Goal: Find specific page/section: Find specific page/section

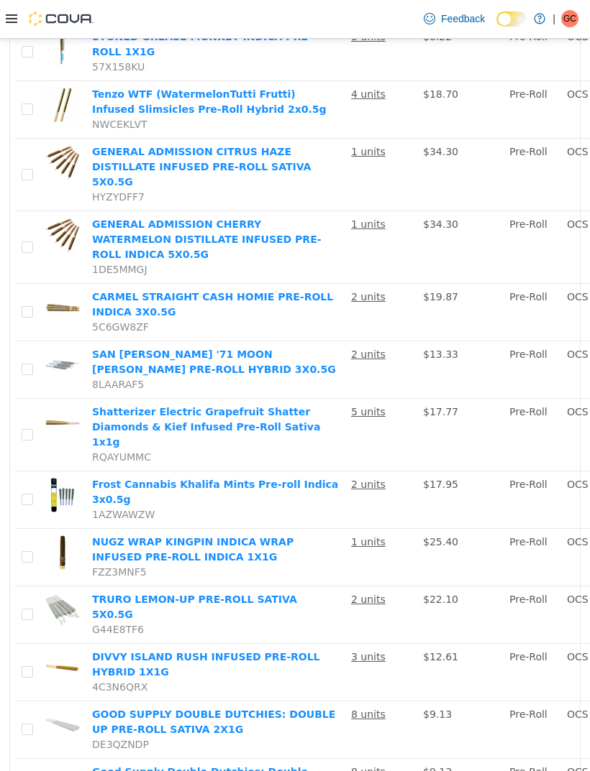
click at [8, 11] on div at bounding box center [50, 19] width 88 height 38
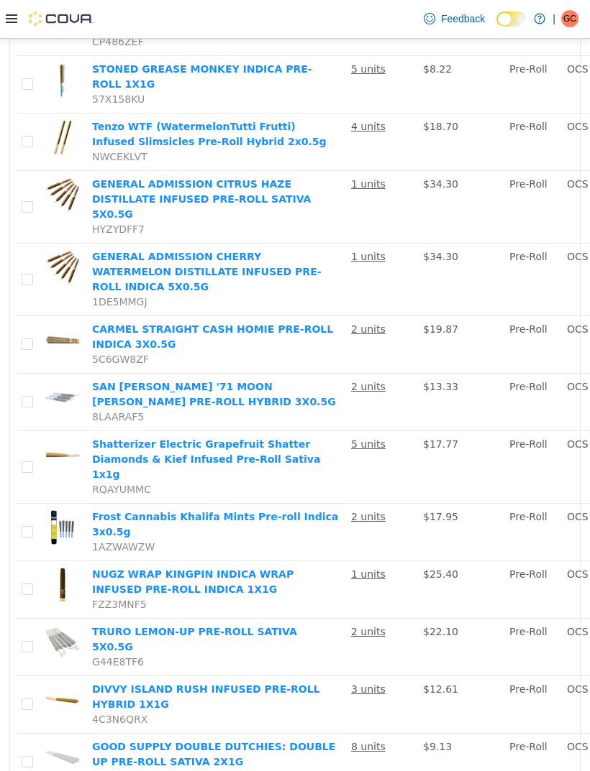
click at [7, 10] on div at bounding box center [50, 19] width 88 height 38
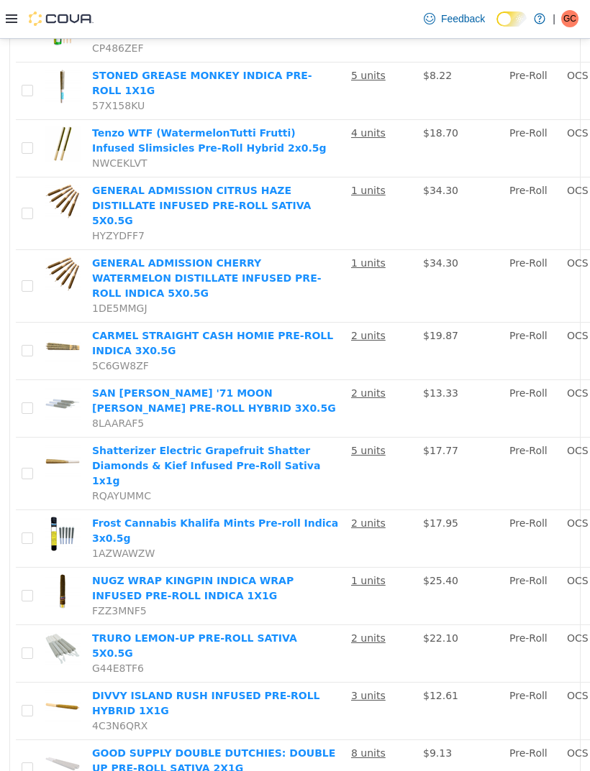
scroll to position [410, 0]
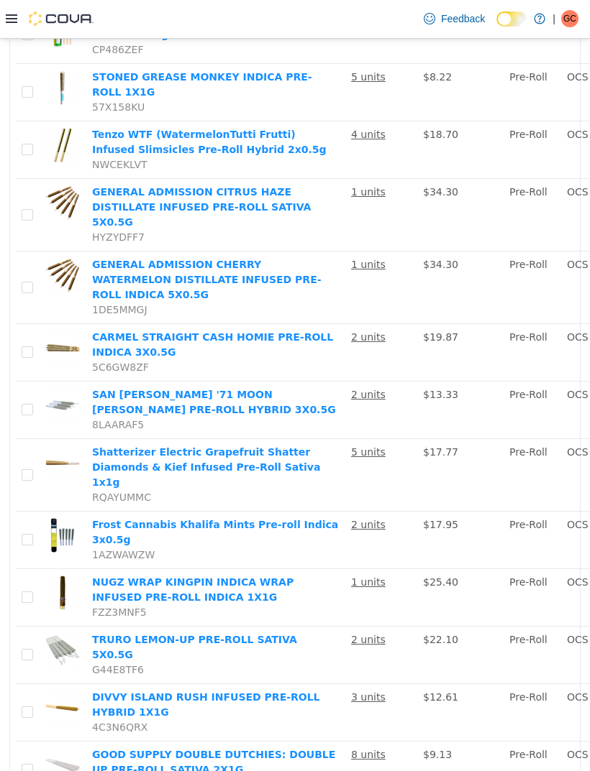
click at [15, 19] on icon at bounding box center [12, 19] width 12 height 12
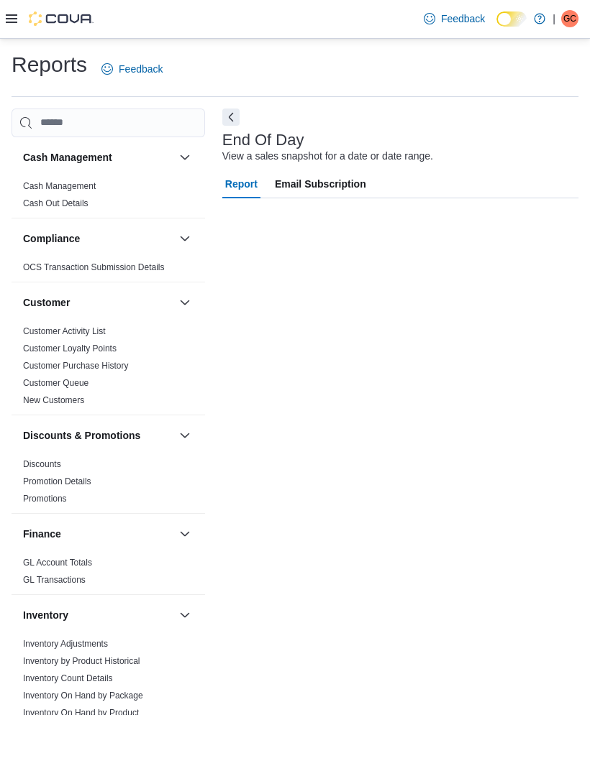
scroll to position [32, 0]
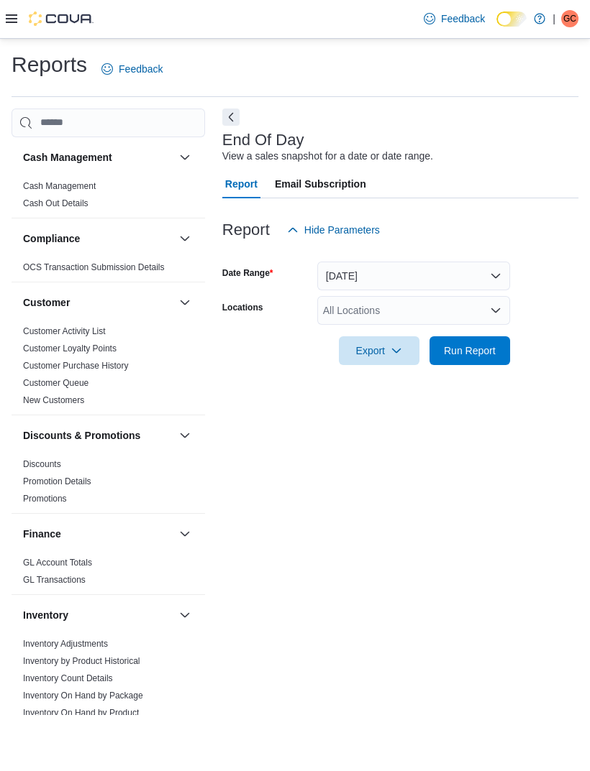
click at [336, 296] on div "All Locations" at bounding box center [413, 310] width 193 height 29
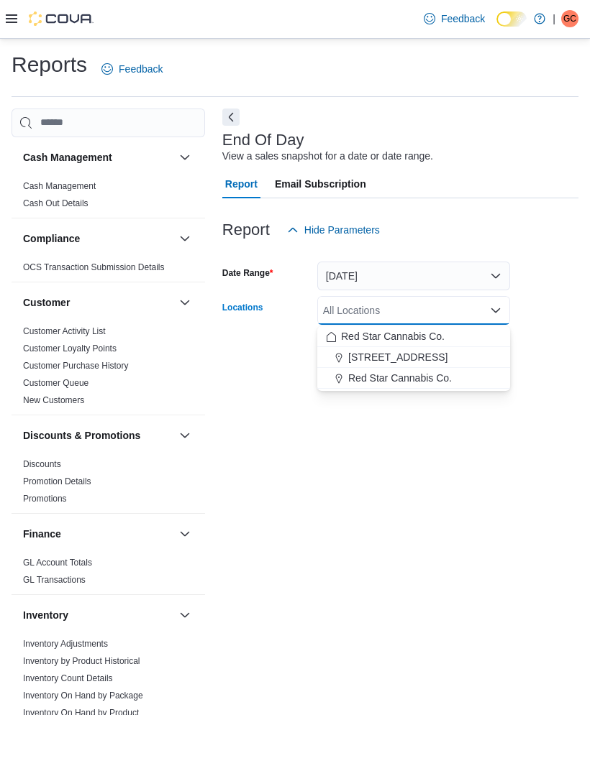
click at [355, 350] on span "[STREET_ADDRESS]" at bounding box center [397, 357] width 99 height 14
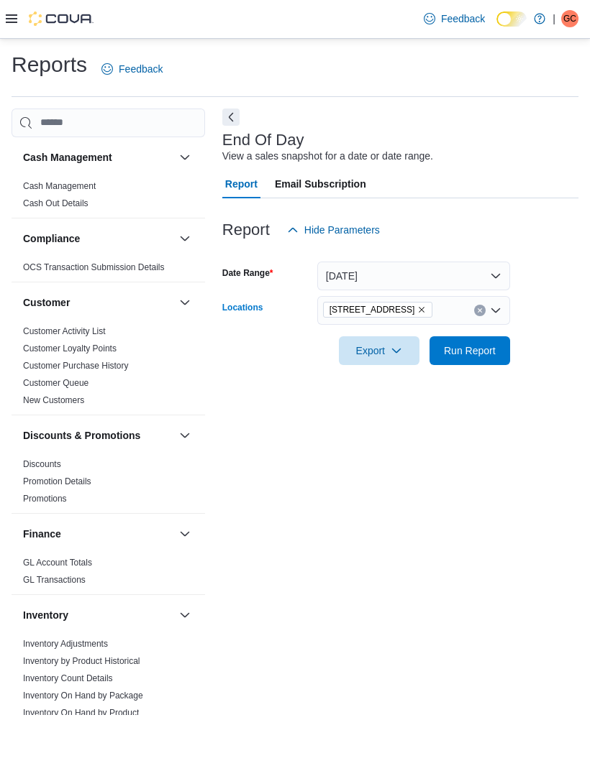
click at [383, 381] on div "End Of Day View a sales snapshot for a date or date range. Report Email Subscri…" at bounding box center [400, 413] width 356 height 608
click at [465, 336] on span "Run Report" at bounding box center [469, 350] width 63 height 29
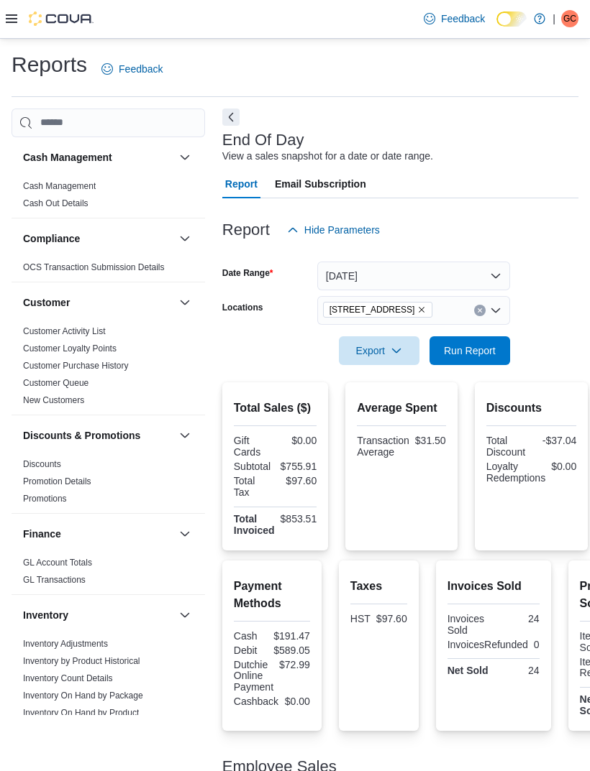
click at [417, 313] on icon "Remove 15191 Yonge St. from selection in this group" at bounding box center [421, 310] width 9 height 9
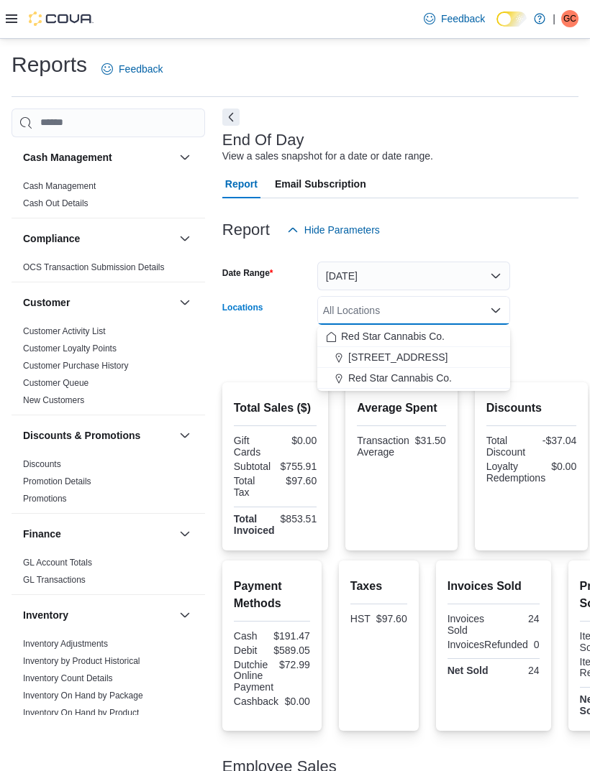
click at [390, 386] on button "Red Star Cannabis Co." at bounding box center [413, 378] width 193 height 21
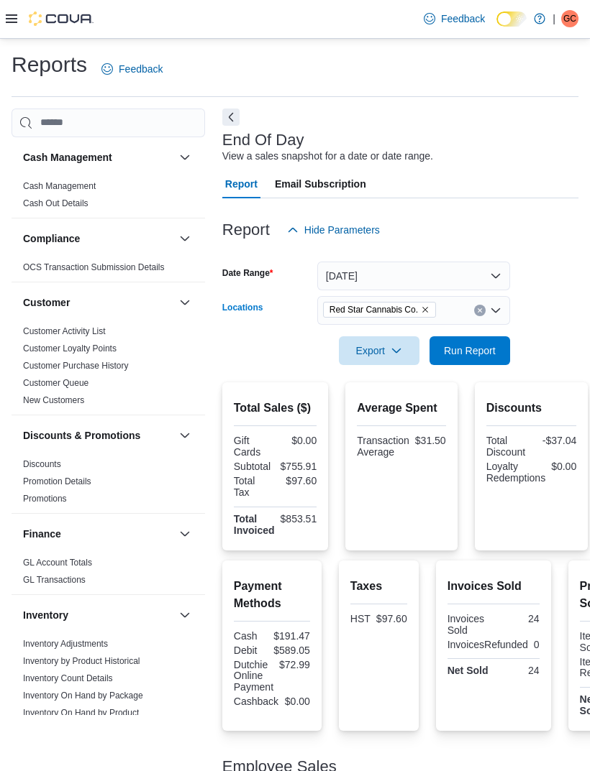
click at [457, 348] on span "Run Report" at bounding box center [470, 351] width 52 height 14
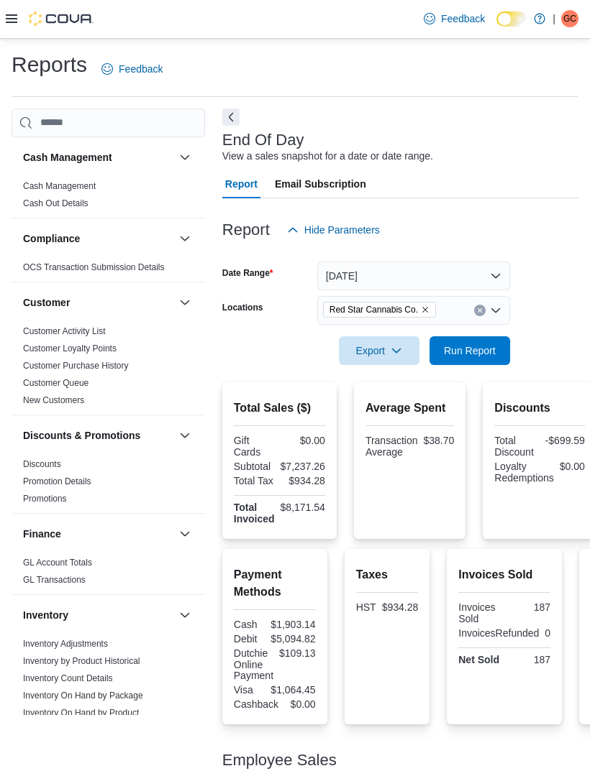
click at [346, 290] on button "[DATE]" at bounding box center [413, 276] width 193 height 29
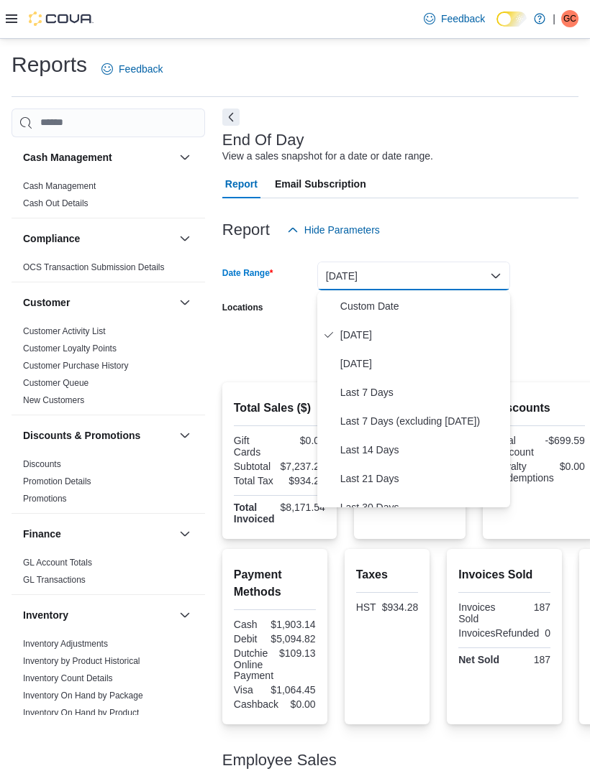
click at [348, 372] on span "[DATE]" at bounding box center [422, 363] width 164 height 17
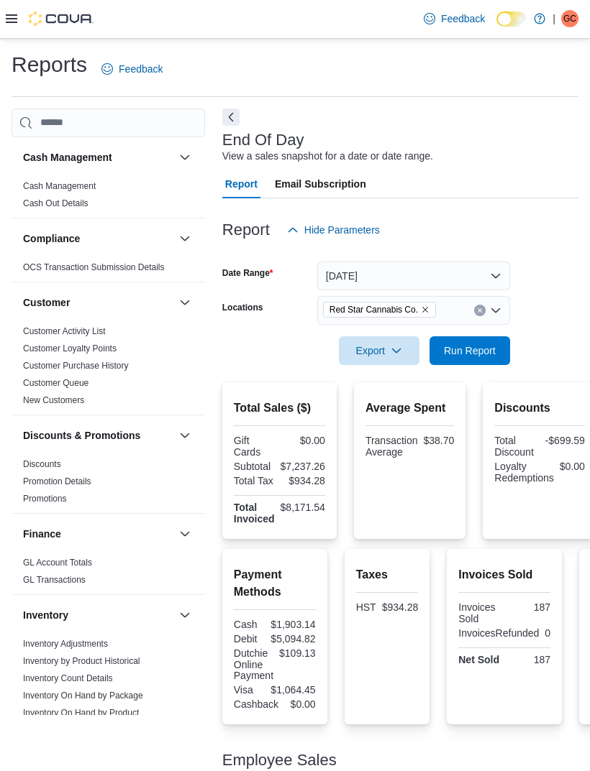
click at [252, 349] on div "Export Run Report" at bounding box center [366, 350] width 288 height 29
click at [448, 365] on span "Run Report" at bounding box center [469, 350] width 63 height 29
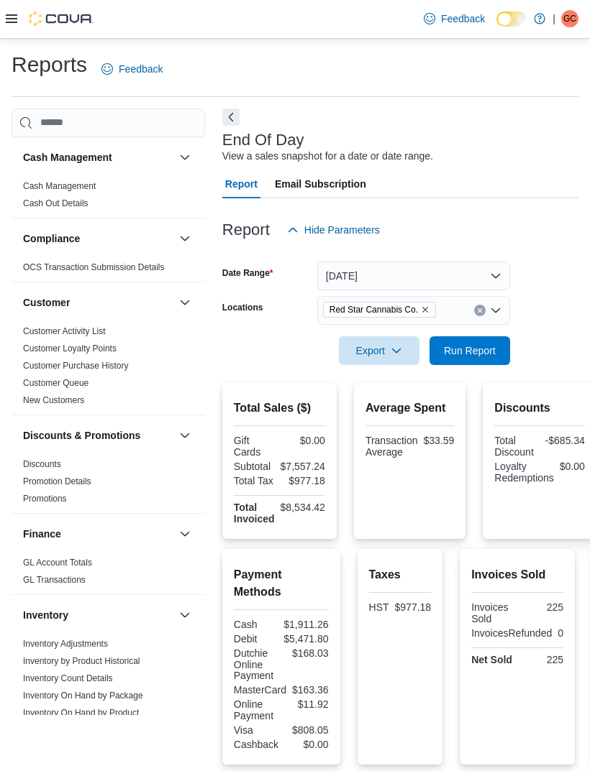
click at [426, 320] on div "Red Star Cannabis Co." at bounding box center [413, 310] width 193 height 29
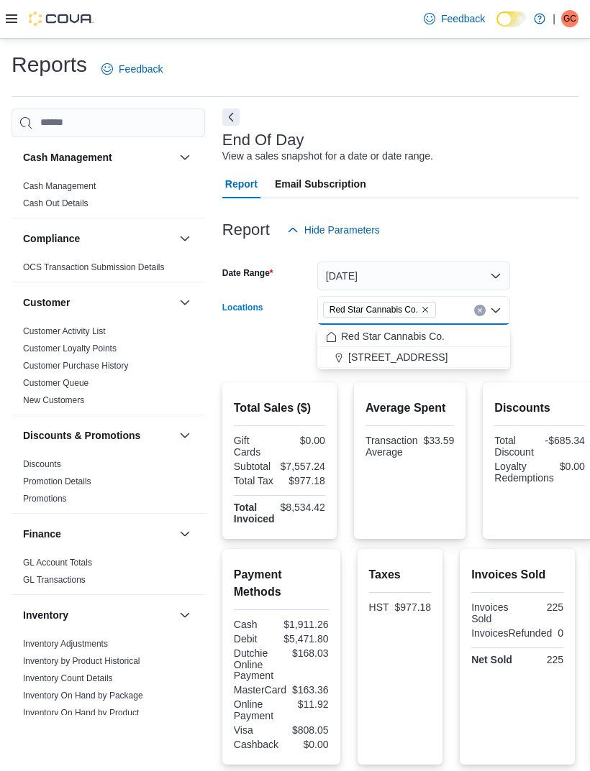
click at [389, 363] on span "[STREET_ADDRESS]" at bounding box center [397, 357] width 99 height 14
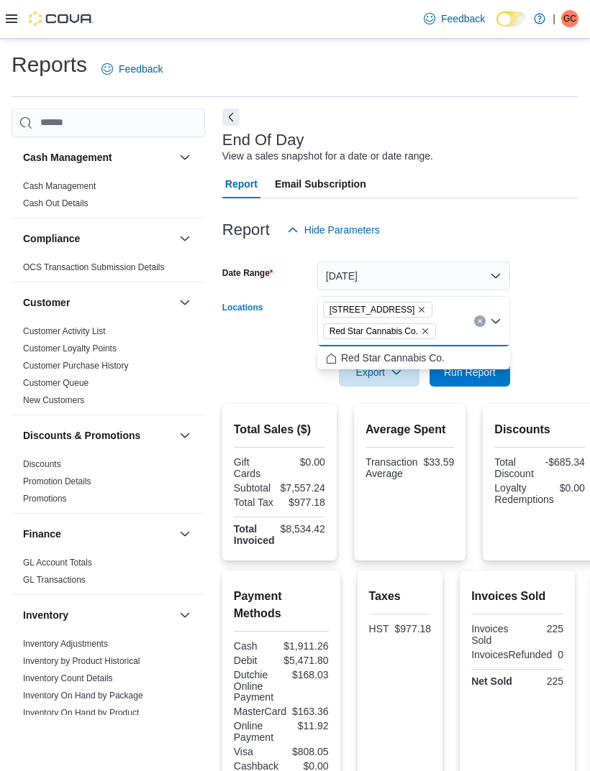
click at [257, 340] on div "Locations" at bounding box center [266, 321] width 89 height 50
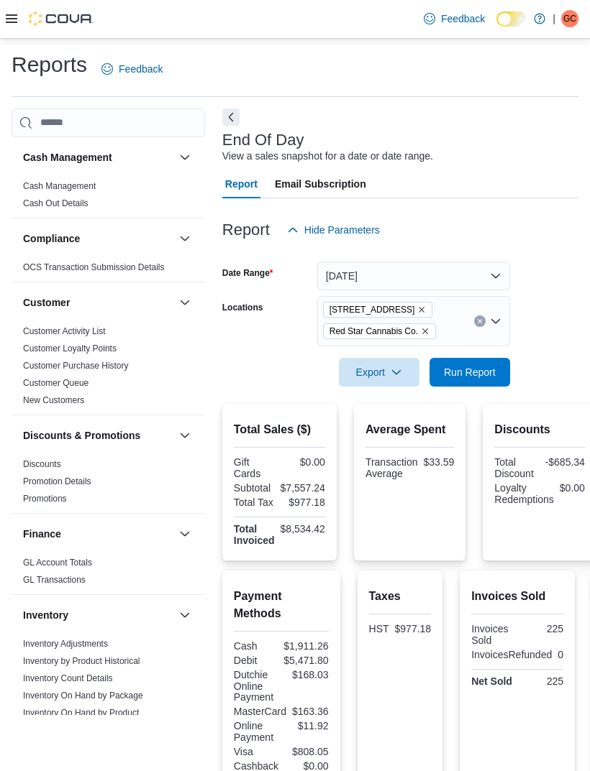
click at [426, 336] on icon "Remove Red Star Cannabis Co. from selection in this group" at bounding box center [425, 331] width 9 height 9
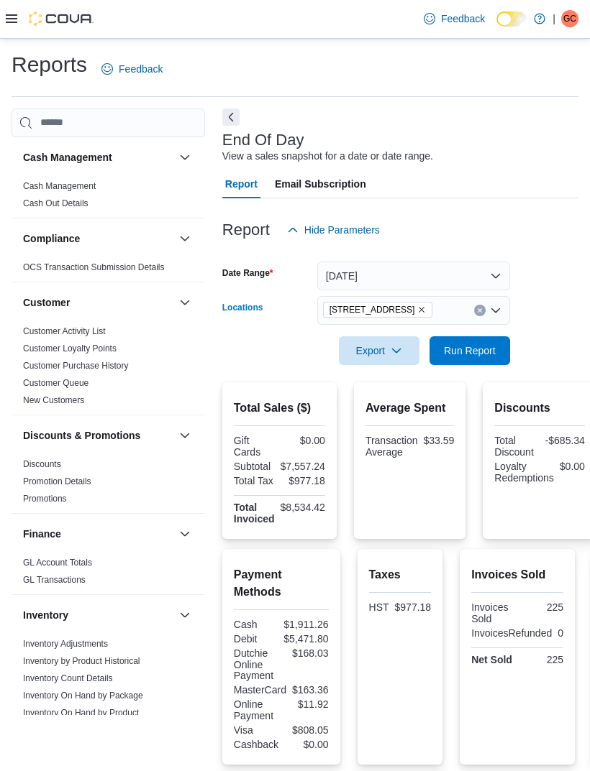
click at [233, 329] on div at bounding box center [400, 331] width 356 height 12
click at [455, 353] on span "Run Report" at bounding box center [470, 351] width 52 height 14
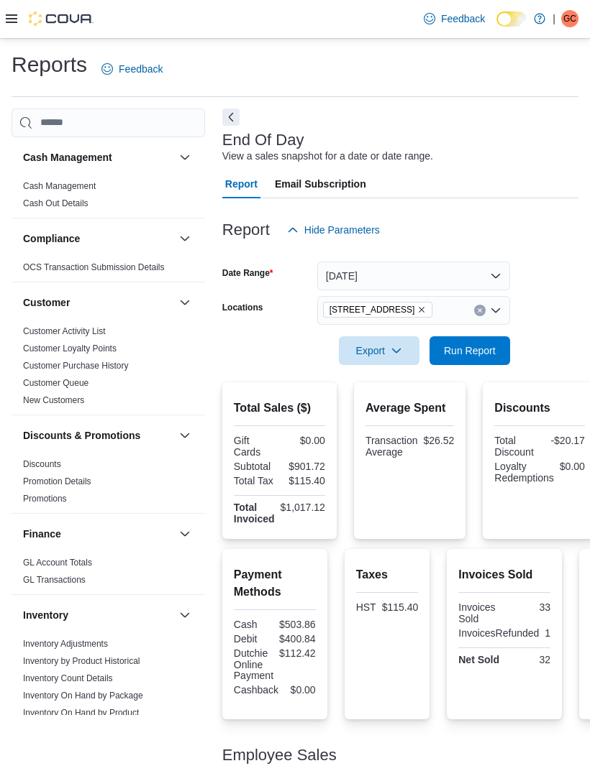
click at [353, 289] on button "[DATE]" at bounding box center [413, 276] width 193 height 29
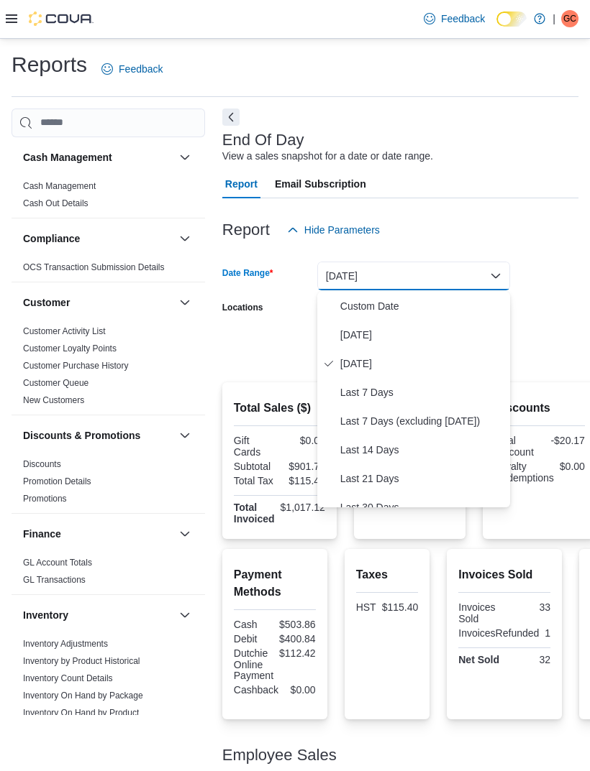
click at [340, 347] on button "[DATE]" at bounding box center [413, 335] width 193 height 29
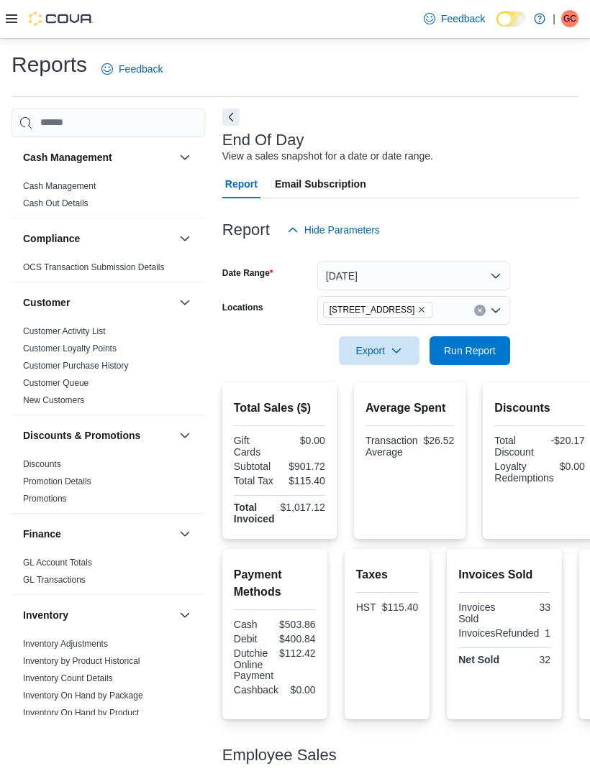
click at [270, 339] on div "Export Run Report" at bounding box center [366, 350] width 288 height 29
click at [457, 365] on span "Run Report" at bounding box center [469, 350] width 63 height 29
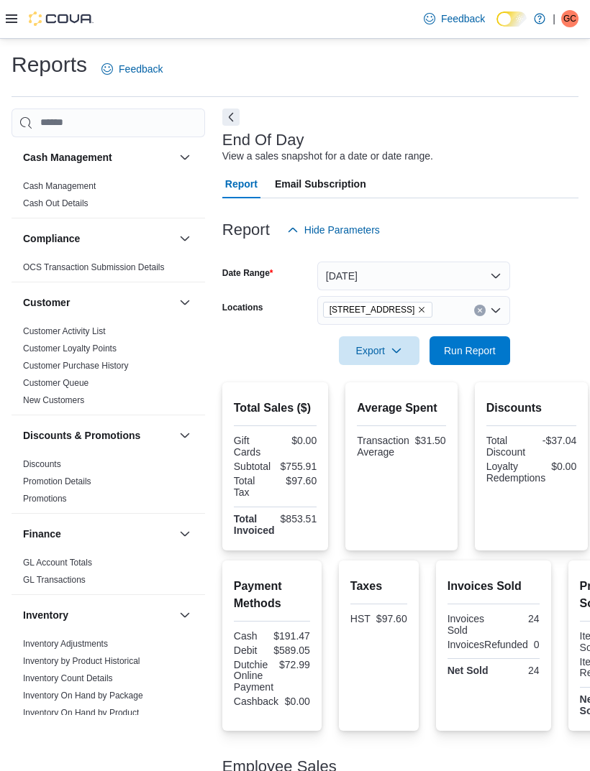
click at [417, 309] on icon "Remove 15191 Yonge St. from selection in this group" at bounding box center [421, 310] width 9 height 9
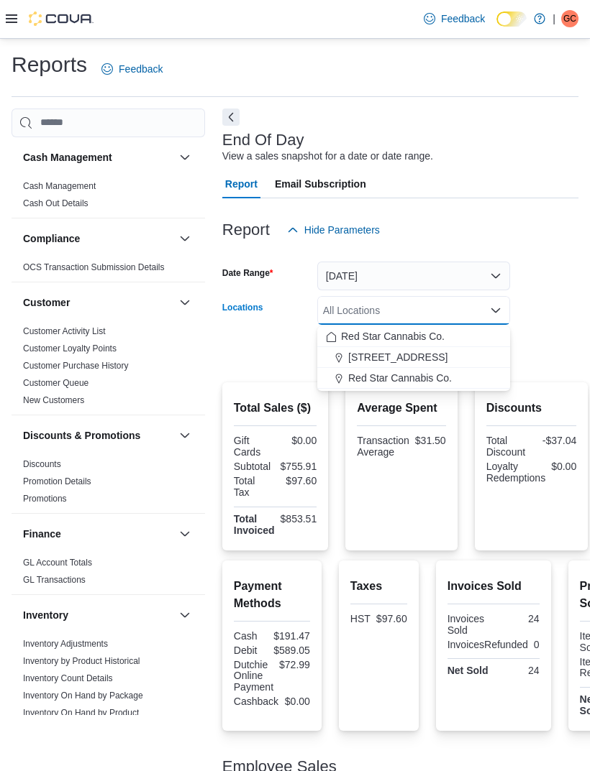
click at [367, 380] on span "Red Star Cannabis Co." at bounding box center [400, 378] width 104 height 14
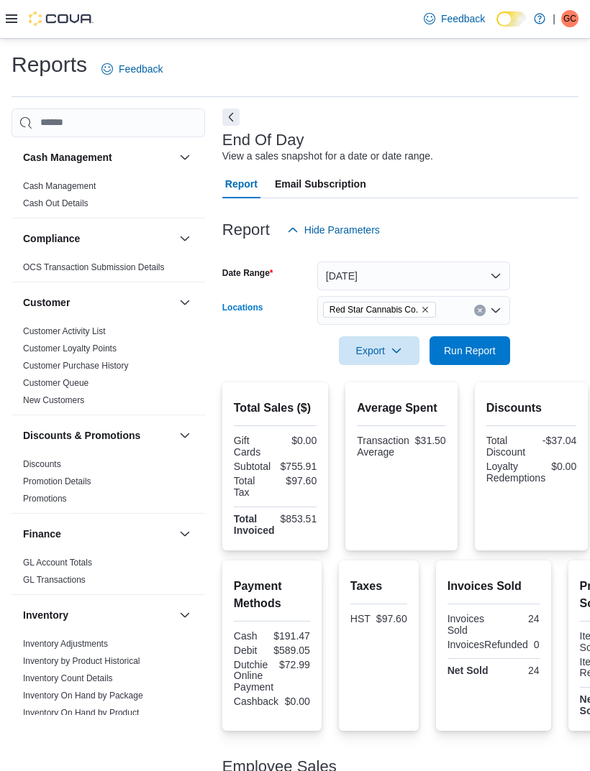
click at [242, 344] on div "Export Run Report" at bounding box center [366, 350] width 288 height 29
click at [444, 348] on span "Run Report" at bounding box center [470, 351] width 52 height 14
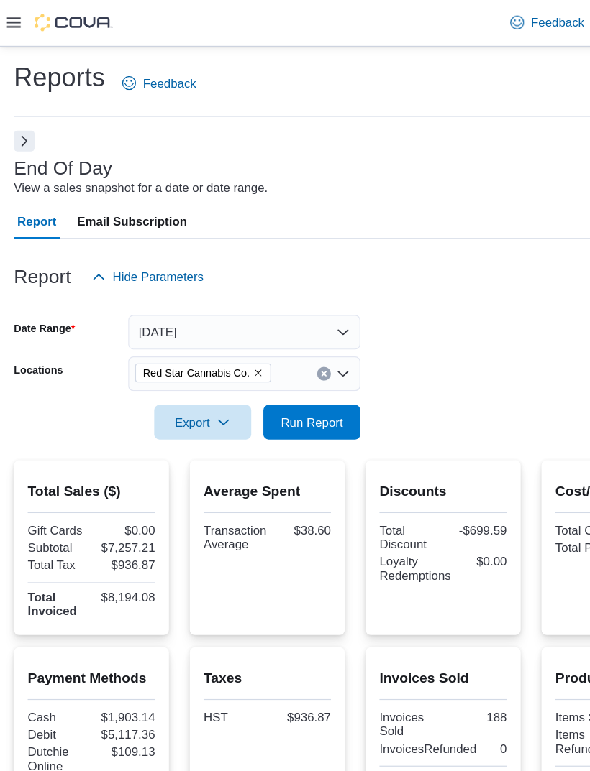
click at [16, 17] on icon at bounding box center [12, 18] width 12 height 9
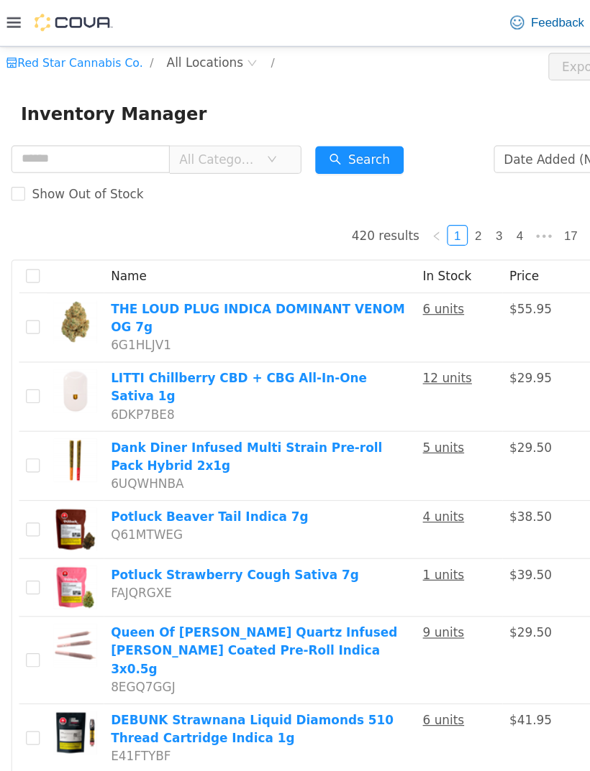
click at [174, 60] on span "All Locations" at bounding box center [169, 59] width 63 height 16
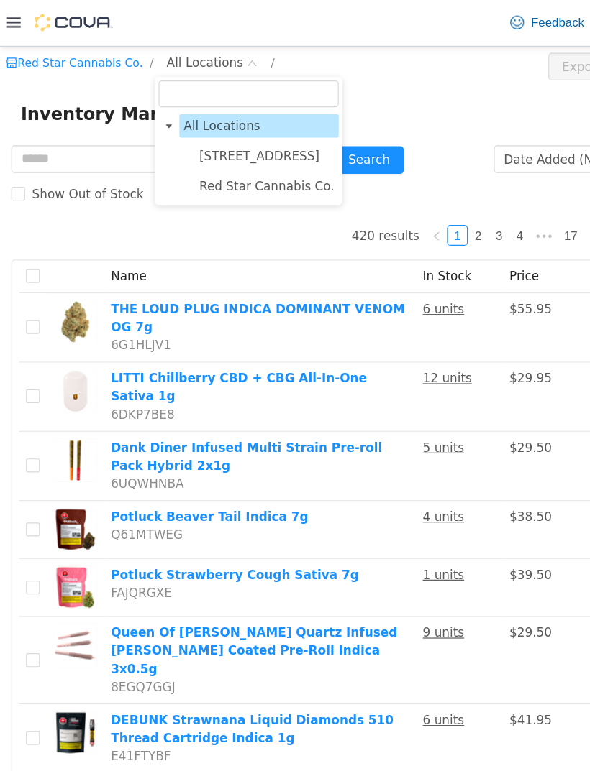
click at [216, 168] on span "Red Star Cannabis Co." at bounding box center [221, 162] width 112 height 12
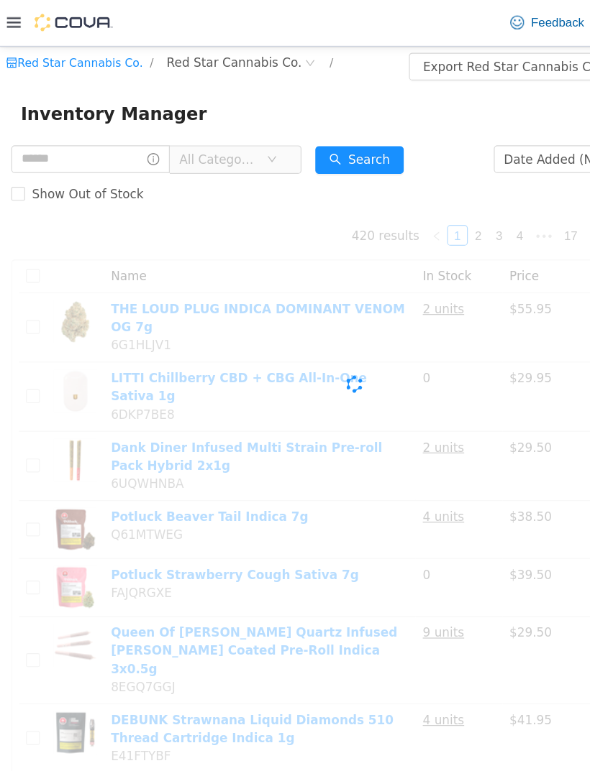
click at [335, 82] on div "Inventory Manager" at bounding box center [295, 102] width 590 height 46
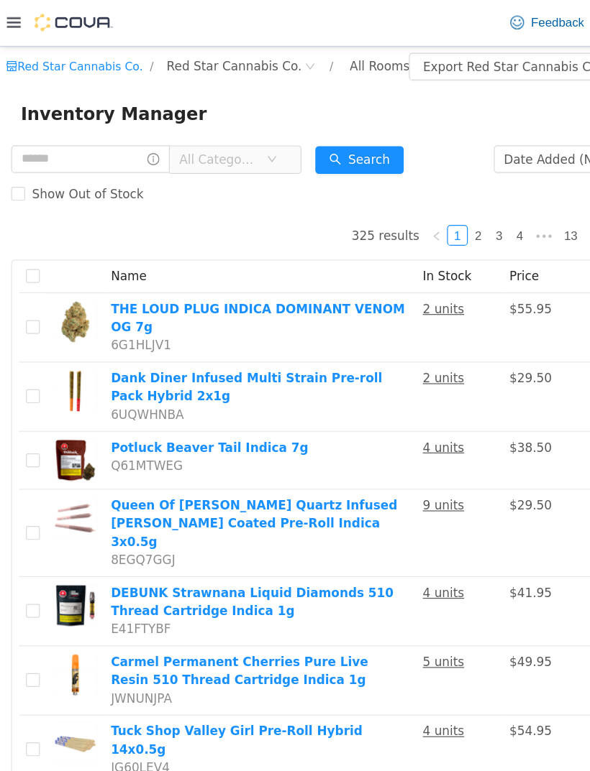
click at [221, 147] on span "All Categories" at bounding box center [185, 140] width 72 height 22
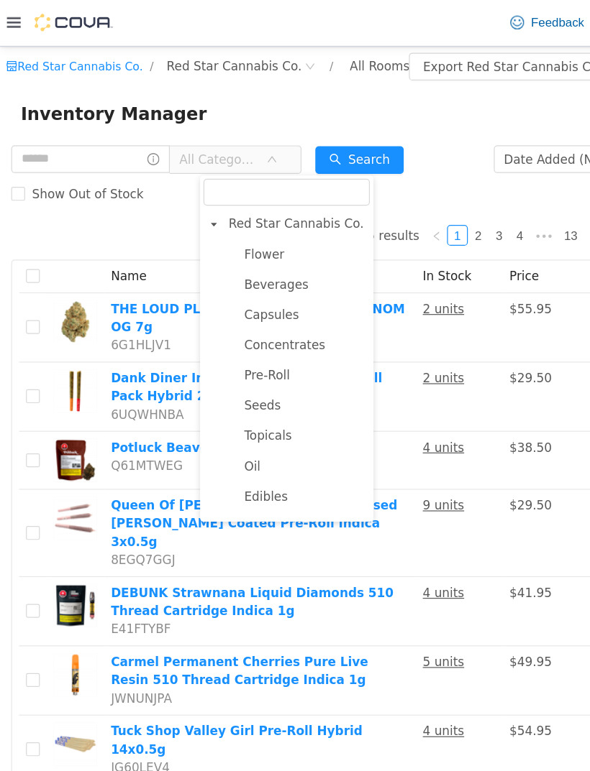
click at [225, 221] on span "Flower" at bounding box center [219, 219] width 33 height 12
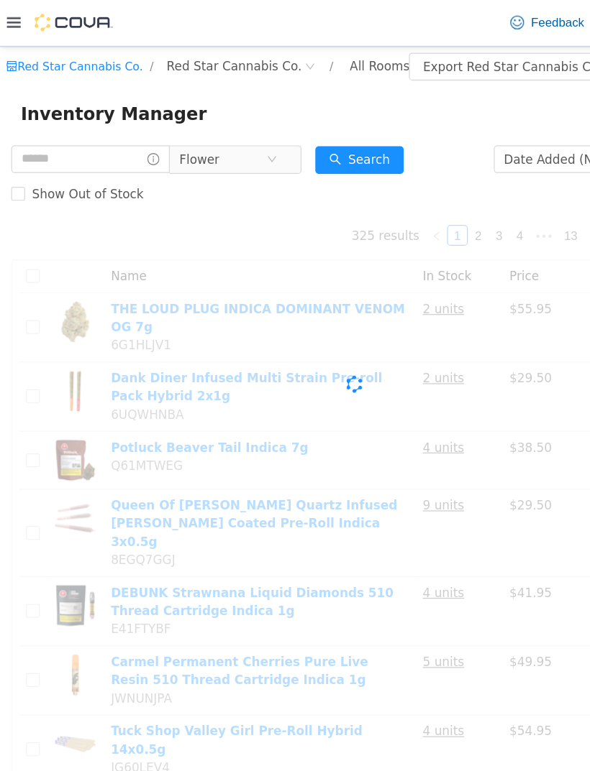
click at [331, 142] on button "Search" at bounding box center [298, 140] width 73 height 23
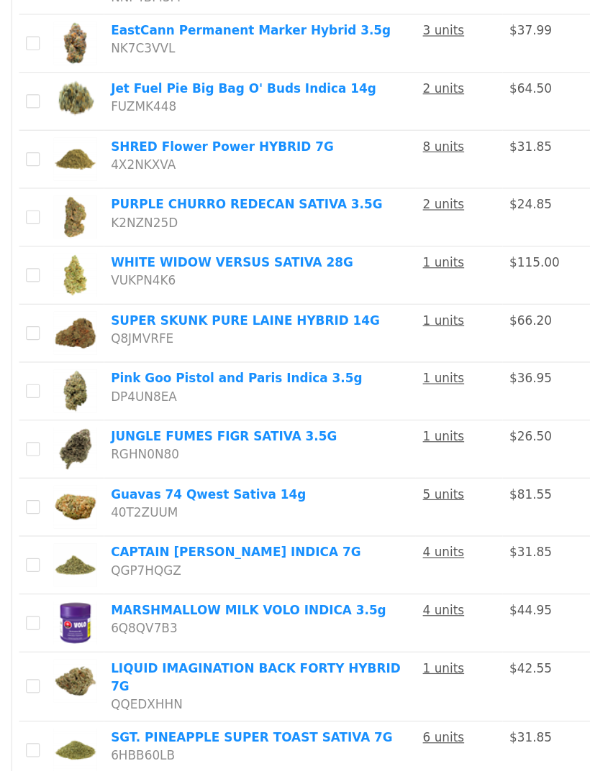
scroll to position [46, 0]
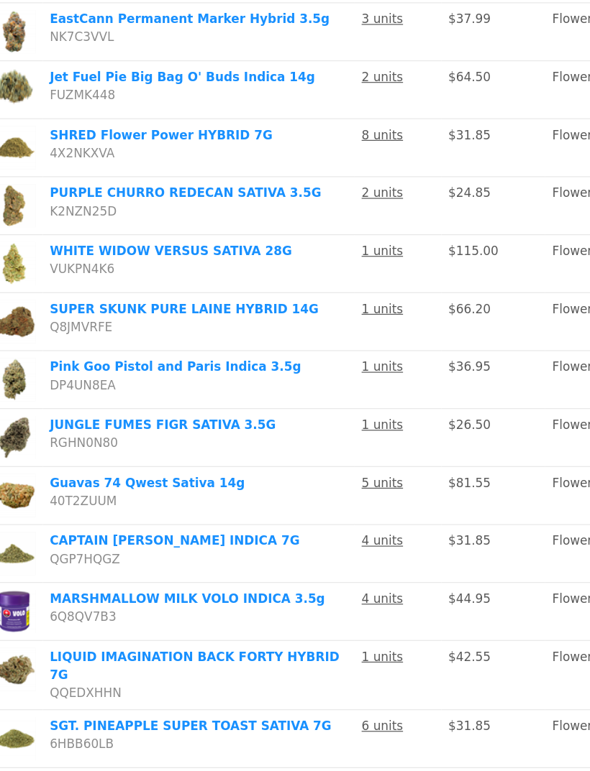
click at [421, 656] on link "2" at bounding box center [415, 648] width 16 height 16
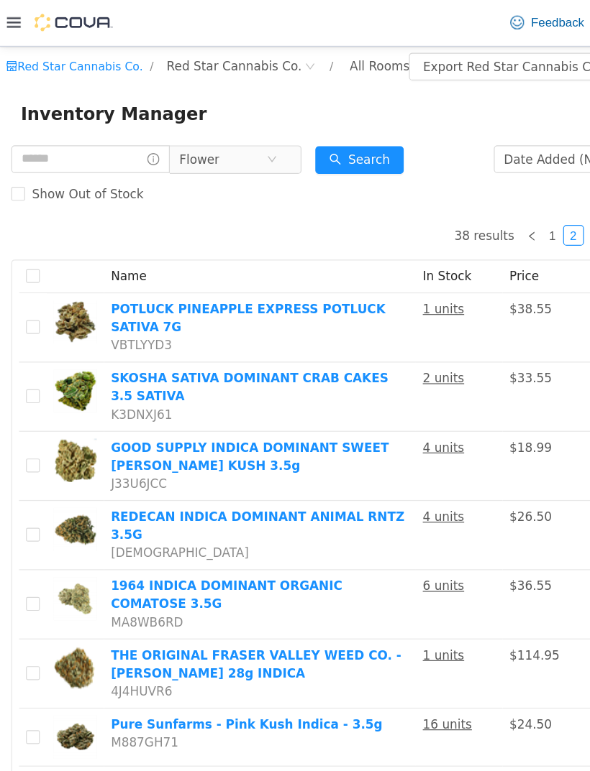
click at [230, 138] on icon "icon: close-circle" at bounding box center [225, 139] width 9 height 9
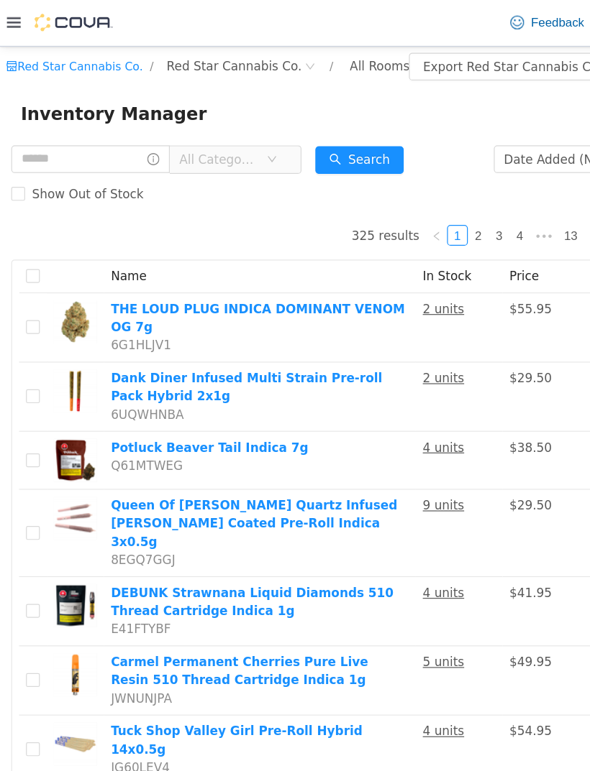
click at [239, 148] on span "All Categories" at bounding box center [189, 139] width 99 height 23
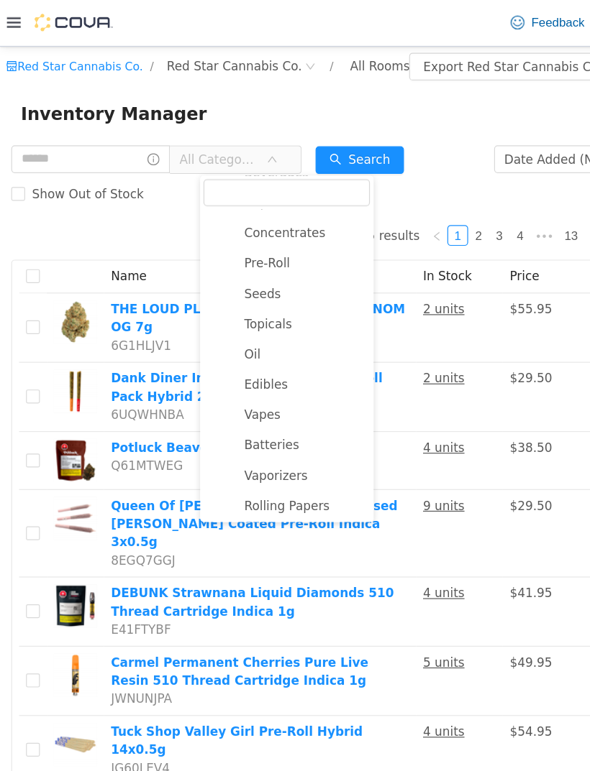
scroll to position [94, 0]
click at [228, 357] on span "Vapes" at bounding box center [253, 351] width 108 height 19
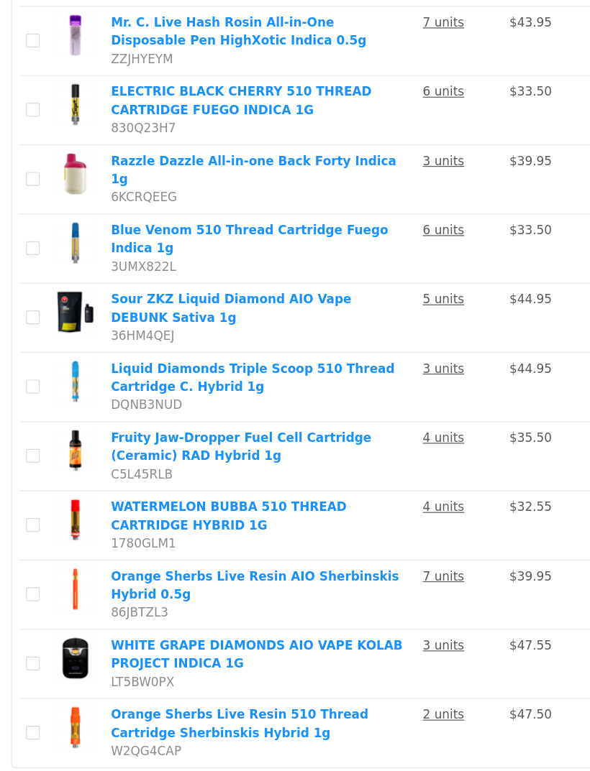
scroll to position [46, 0]
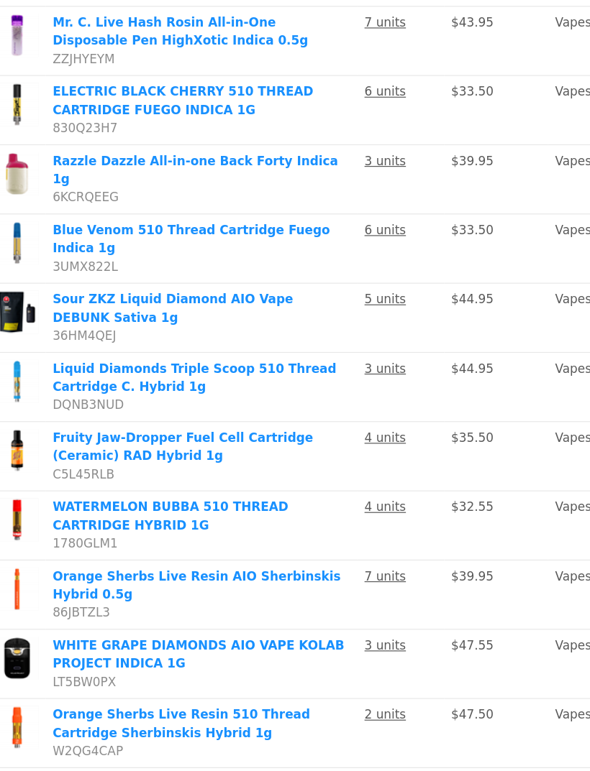
click at [426, 656] on link "2" at bounding box center [419, 648] width 16 height 16
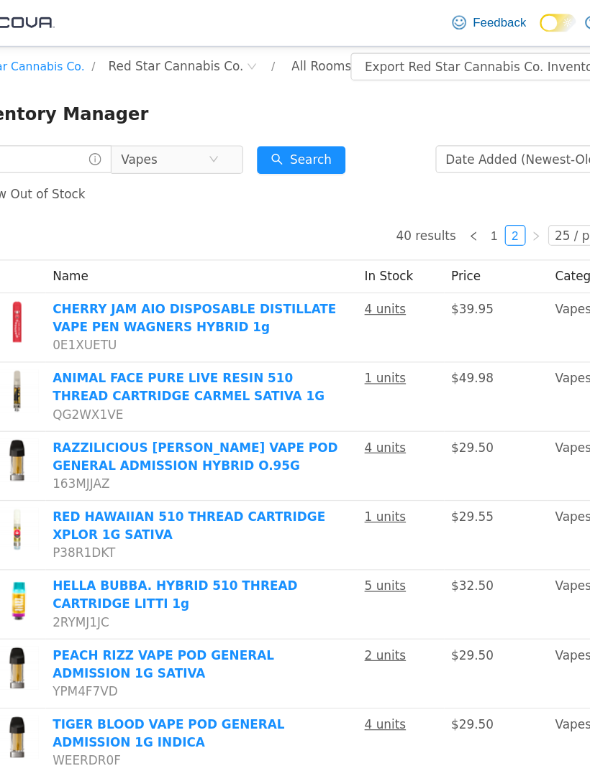
click at [181, 147] on span "Vapes" at bounding box center [132, 139] width 99 height 23
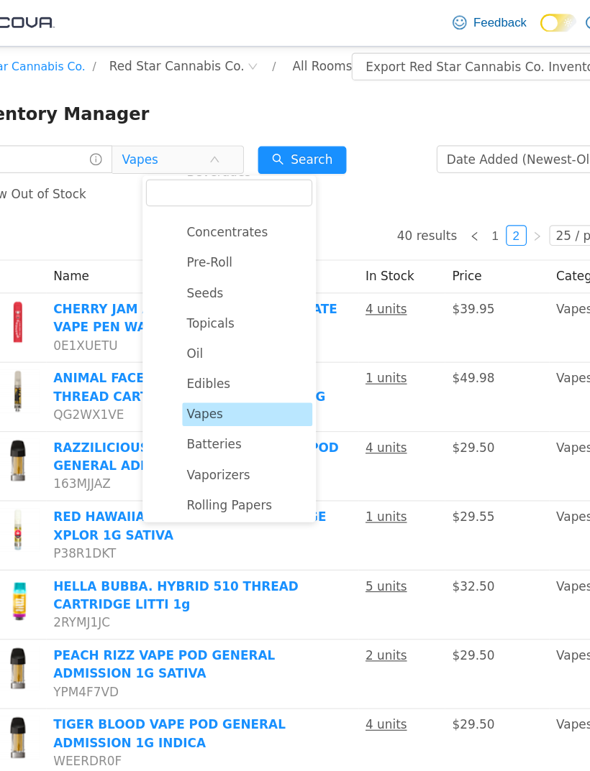
click at [181, 229] on span "Pre-Roll" at bounding box center [164, 225] width 38 height 12
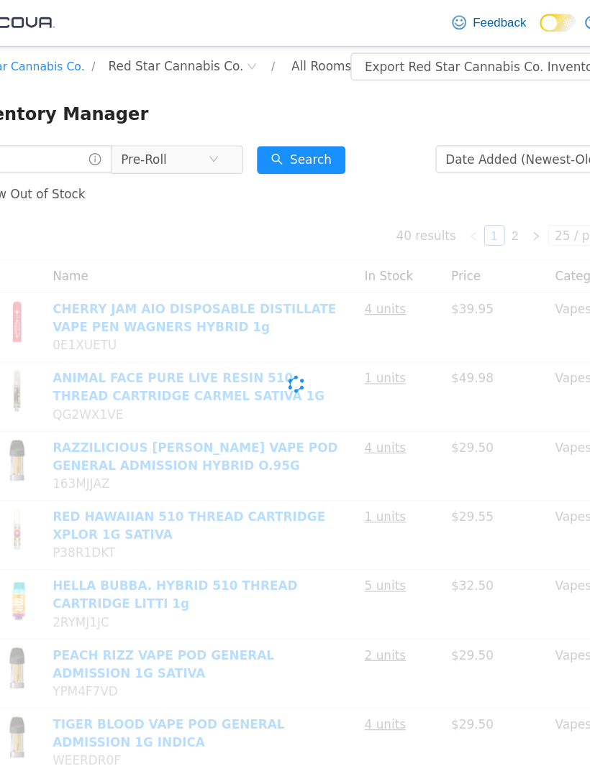
click at [269, 145] on button "Search" at bounding box center [240, 140] width 73 height 23
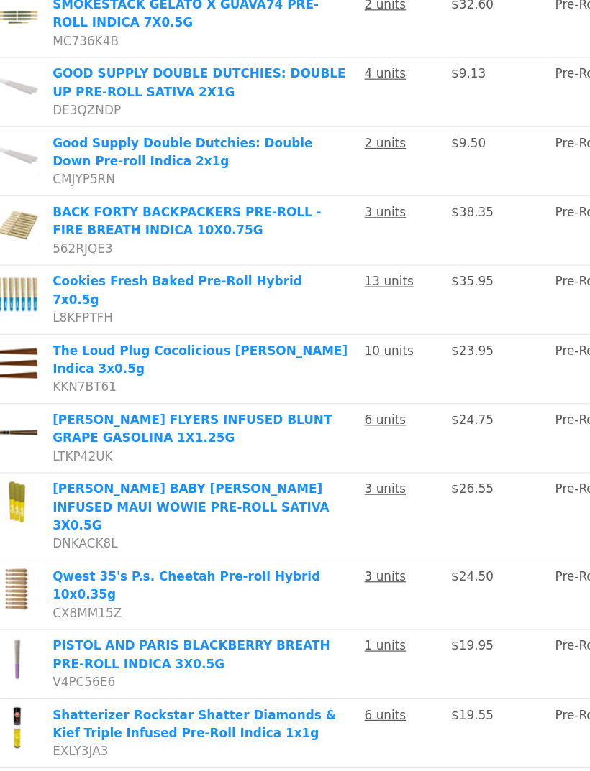
scroll to position [46, 0]
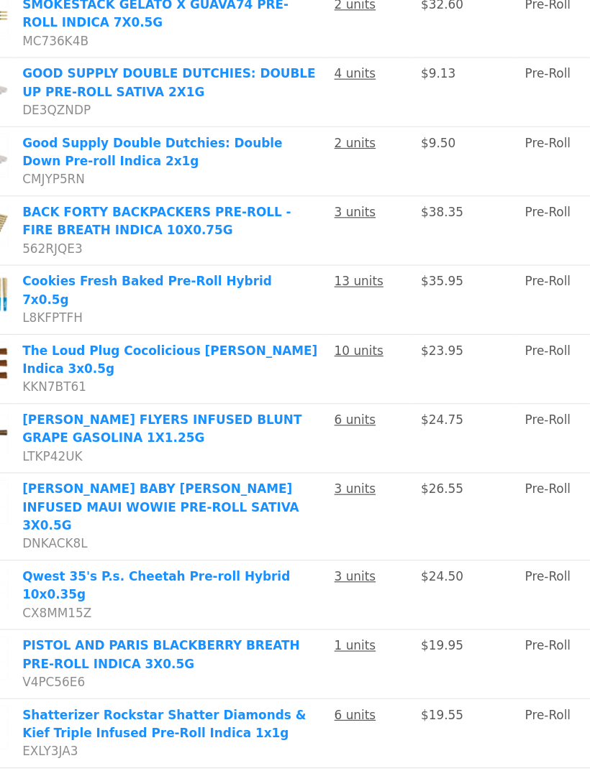
click at [362, 656] on link "2" at bounding box center [354, 648] width 16 height 16
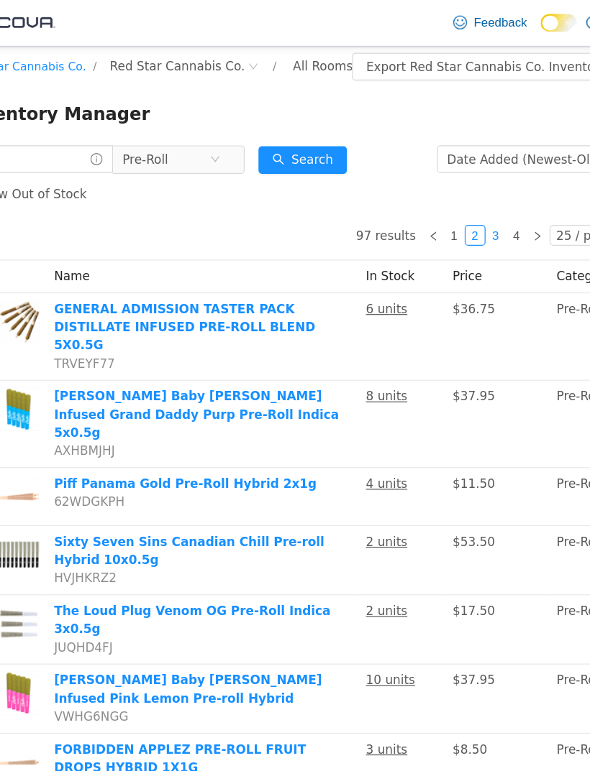
click at [408, 204] on link "3" at bounding box center [402, 203] width 16 height 16
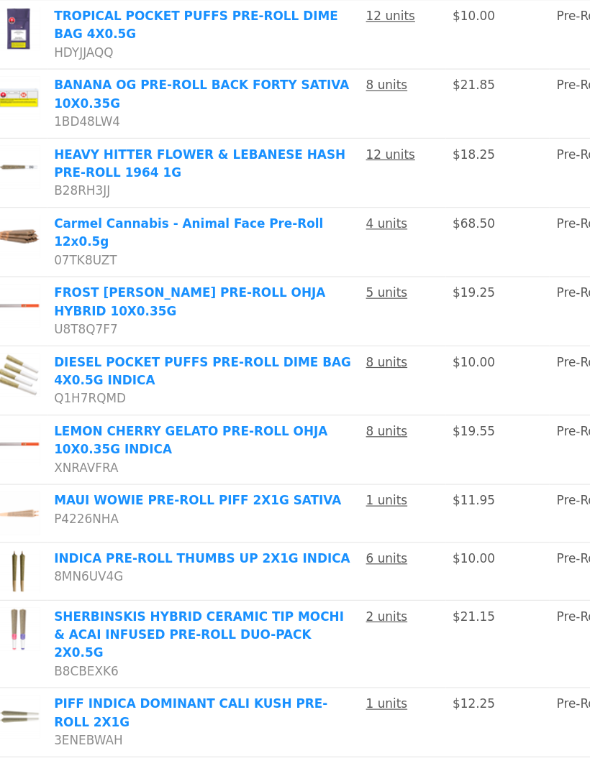
scroll to position [46, 0]
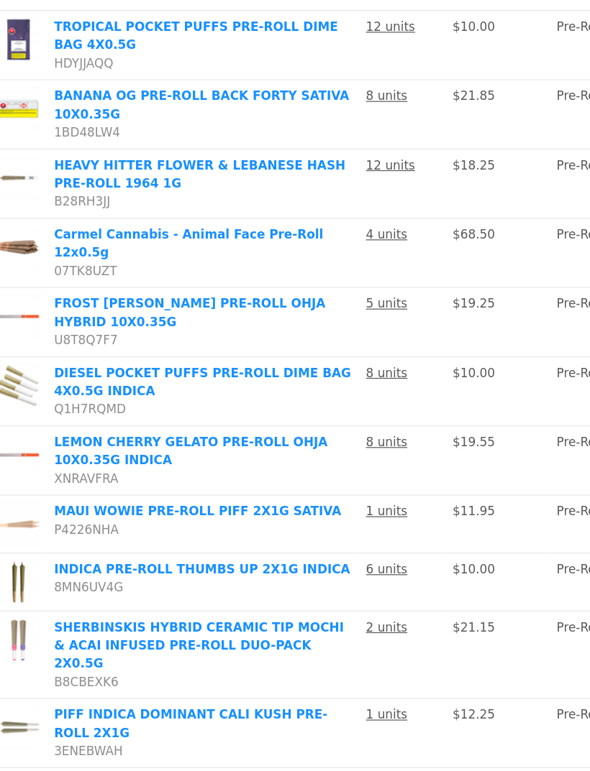
click at [427, 656] on link "4" at bounding box center [419, 648] width 16 height 16
